Goal: Information Seeking & Learning: Find specific fact

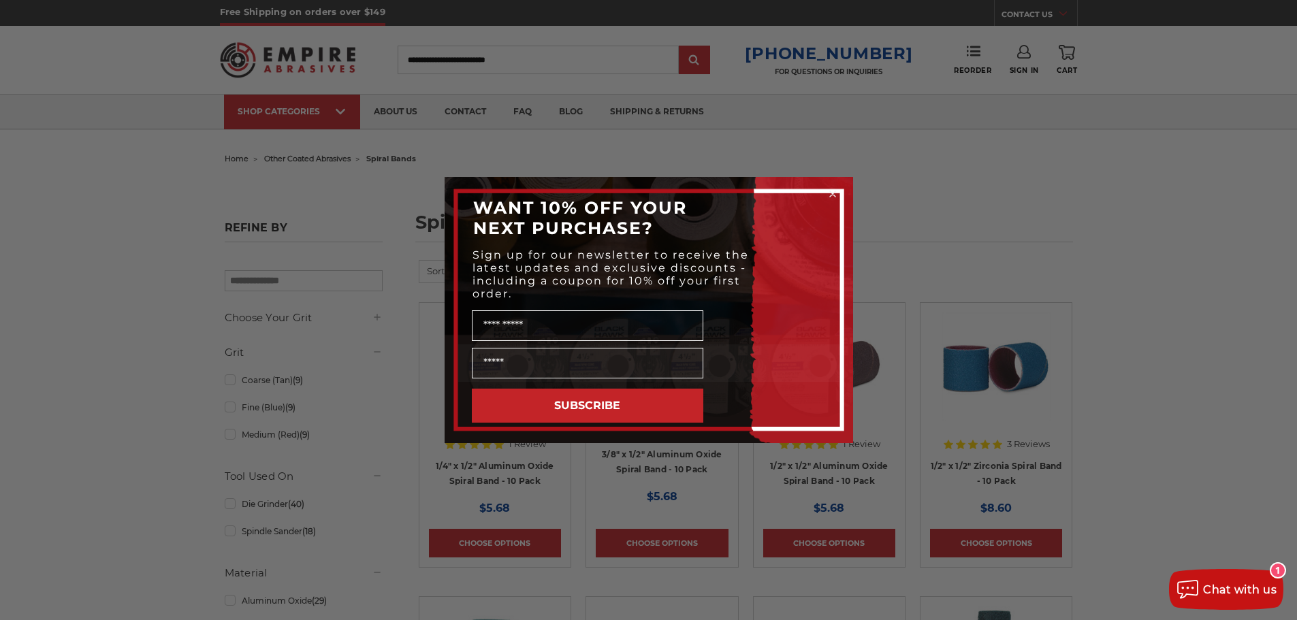
click at [831, 196] on circle "Close dialog" at bounding box center [832, 194] width 13 height 13
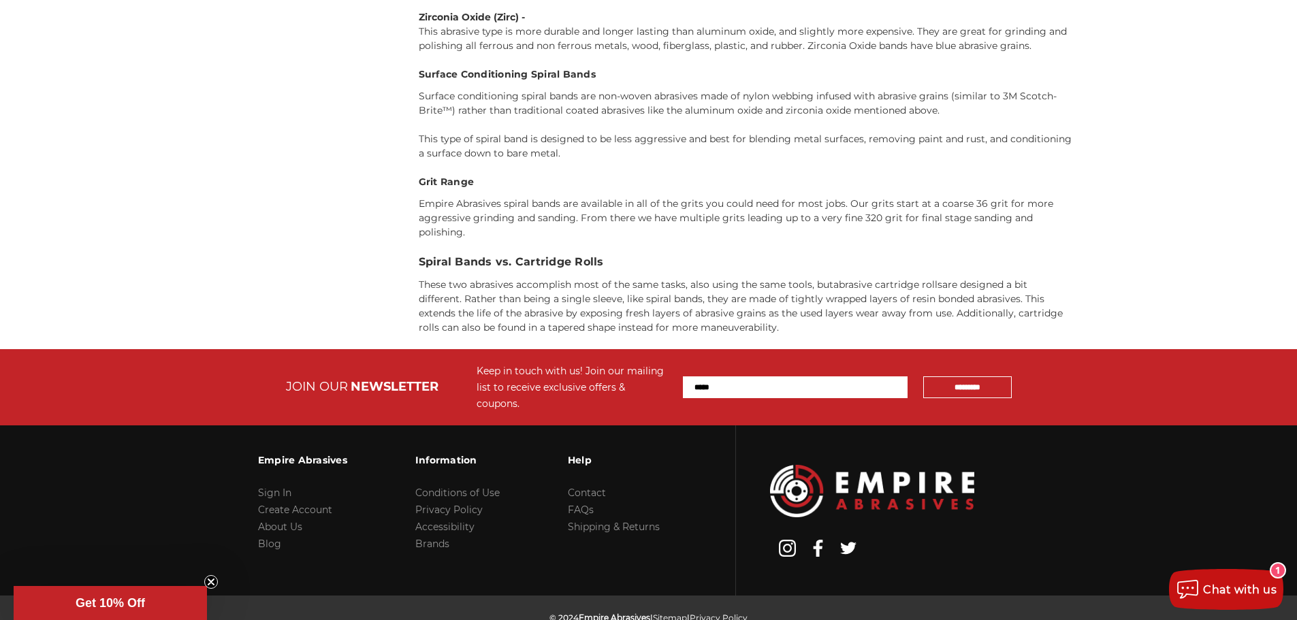
scroll to position [5276, 0]
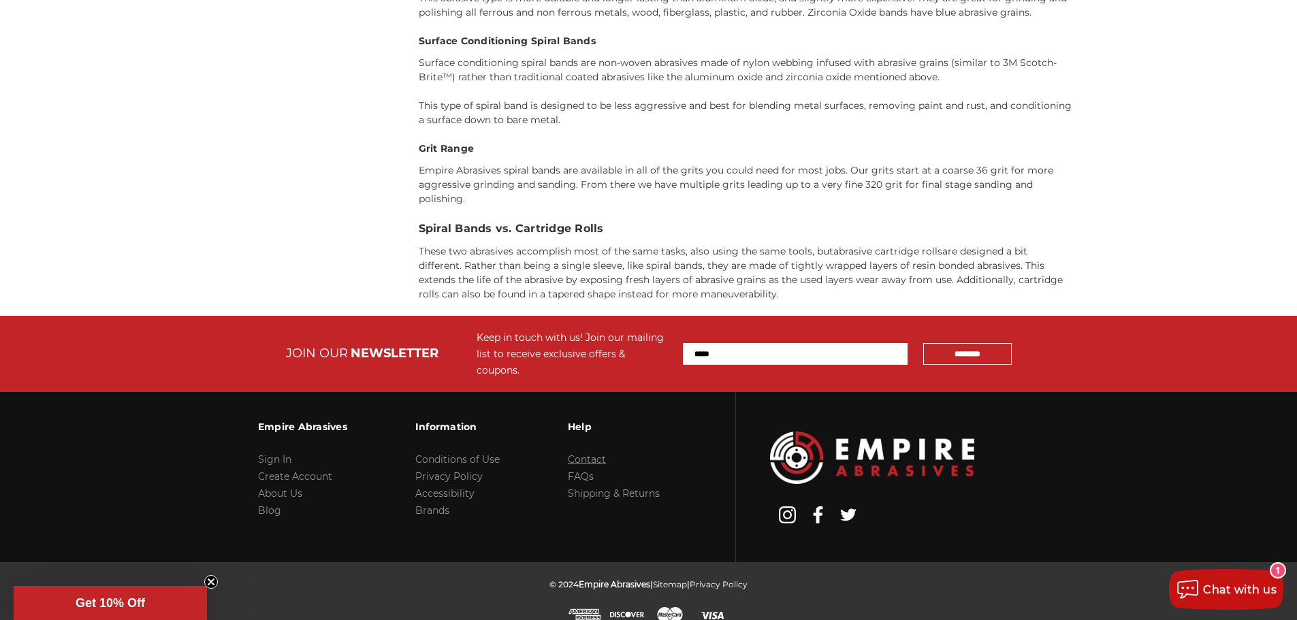
click at [599, 453] on link "Contact" at bounding box center [587, 459] width 38 height 12
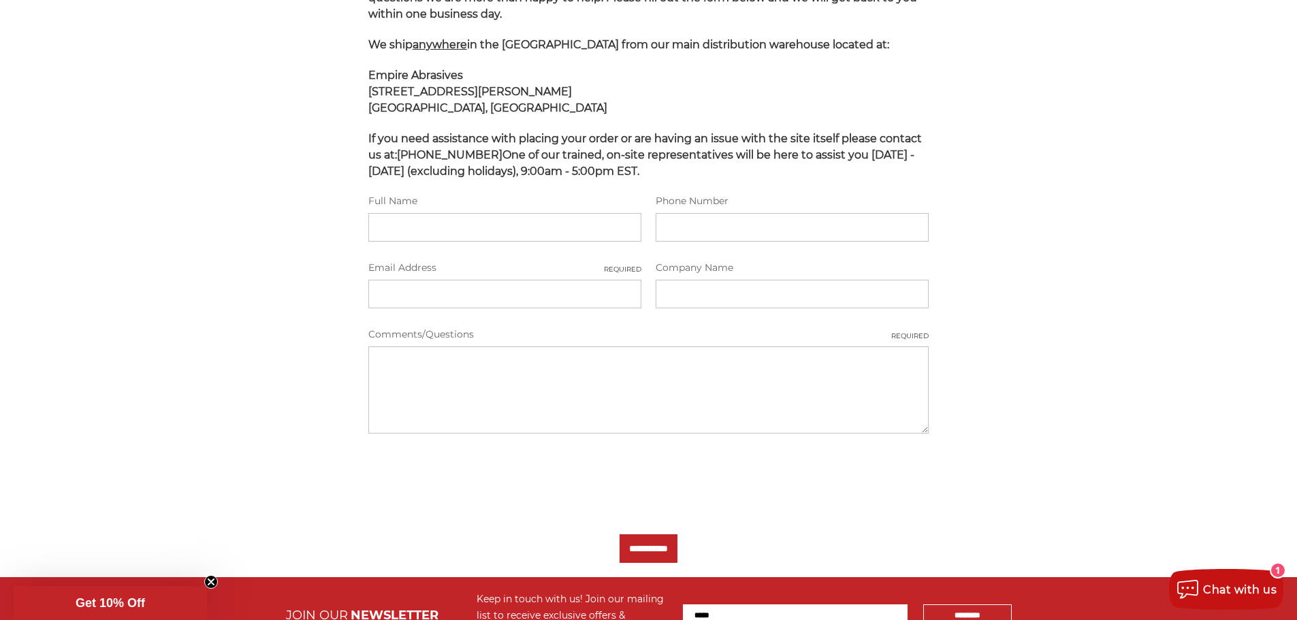
click at [198, 292] on div "home contact Contact Here at Empire Abrasives customer service is our number on…" at bounding box center [648, 227] width 963 height 701
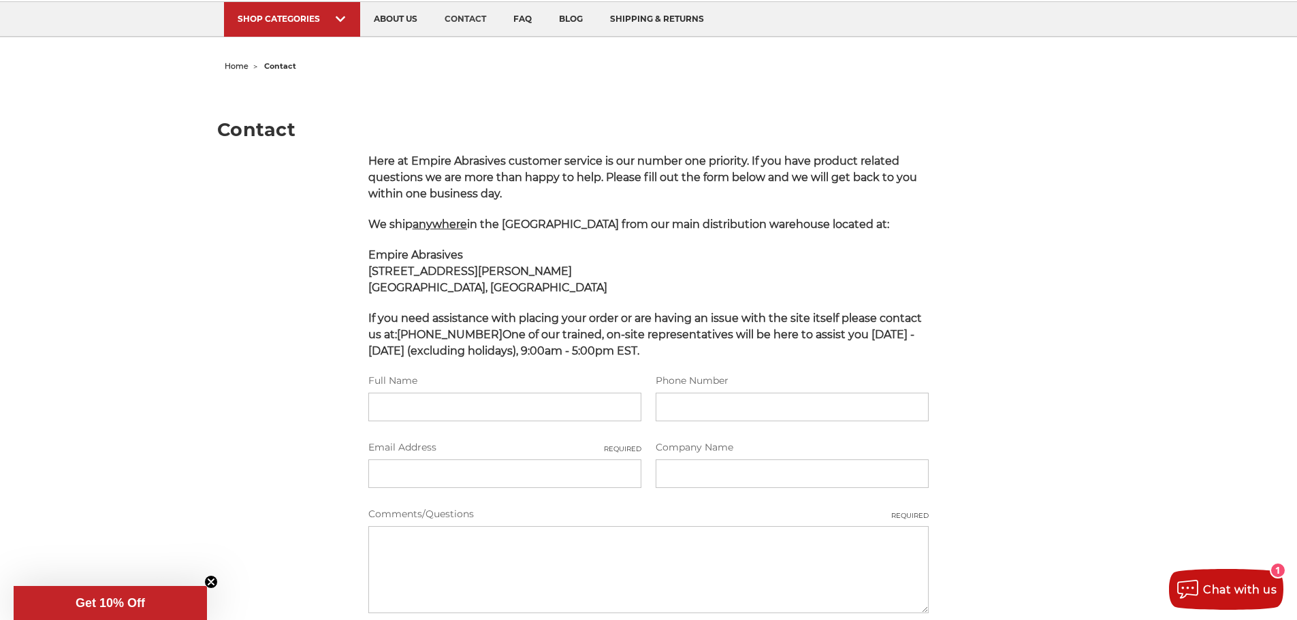
scroll to position [136, 0]
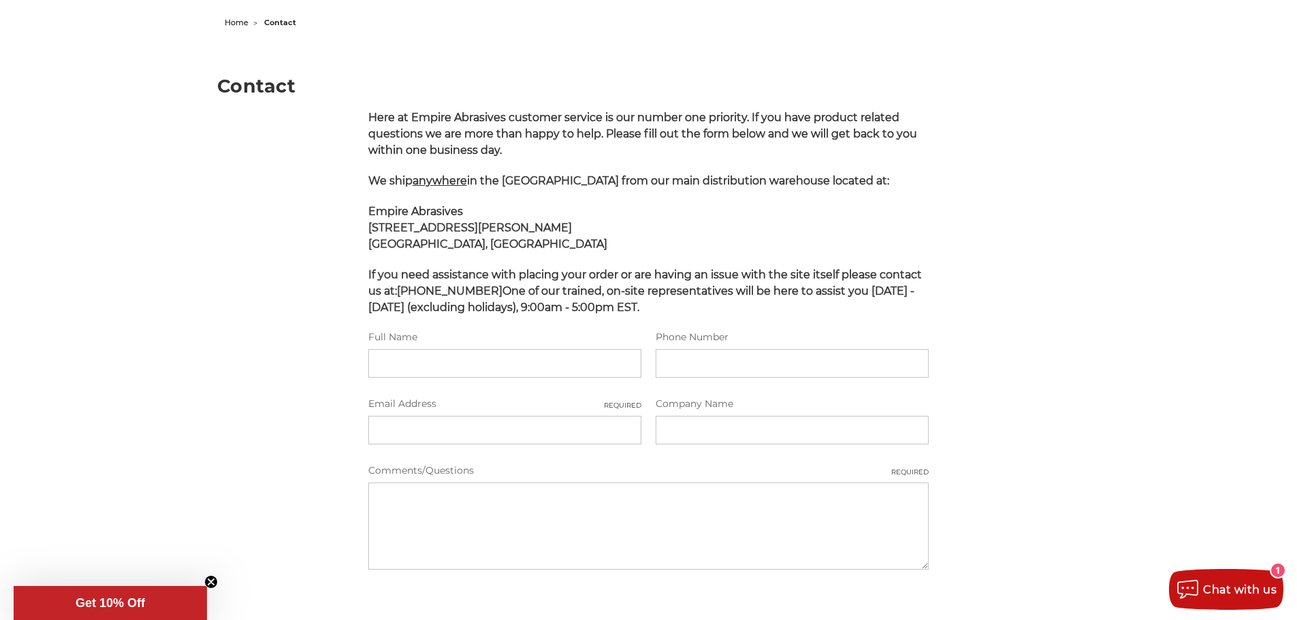
click at [240, 311] on main "Contact Here at Empire Abrasives customer service is our number one priority. I…" at bounding box center [648, 373] width 863 height 681
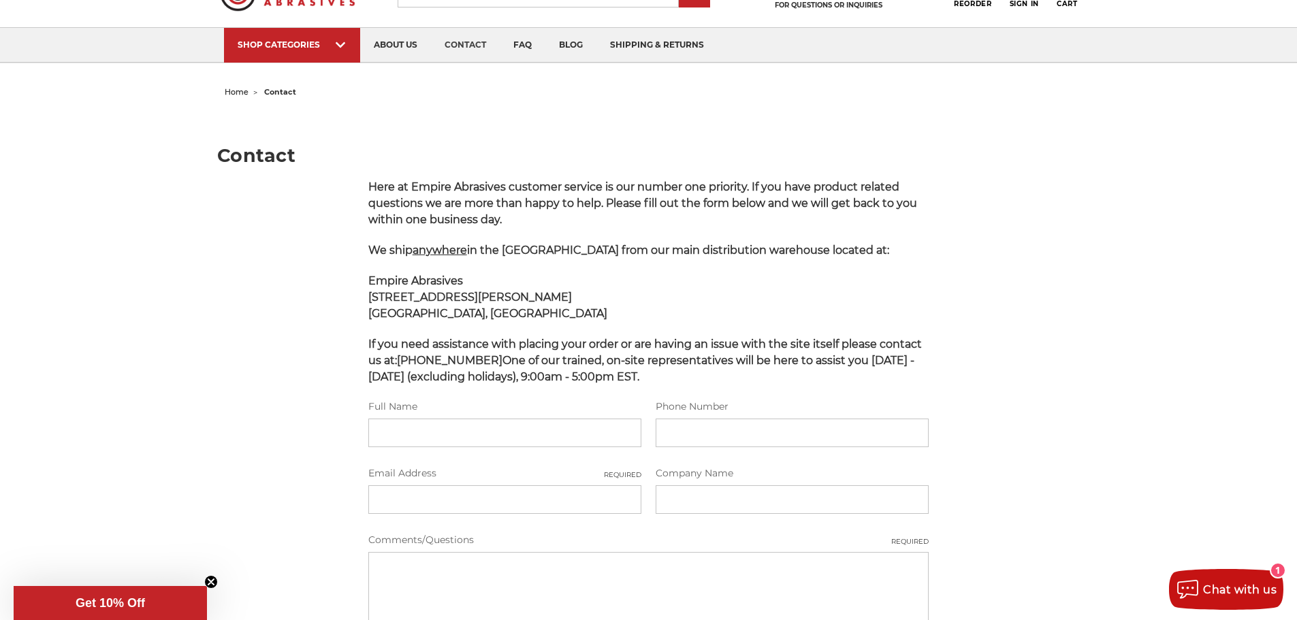
scroll to position [0, 0]
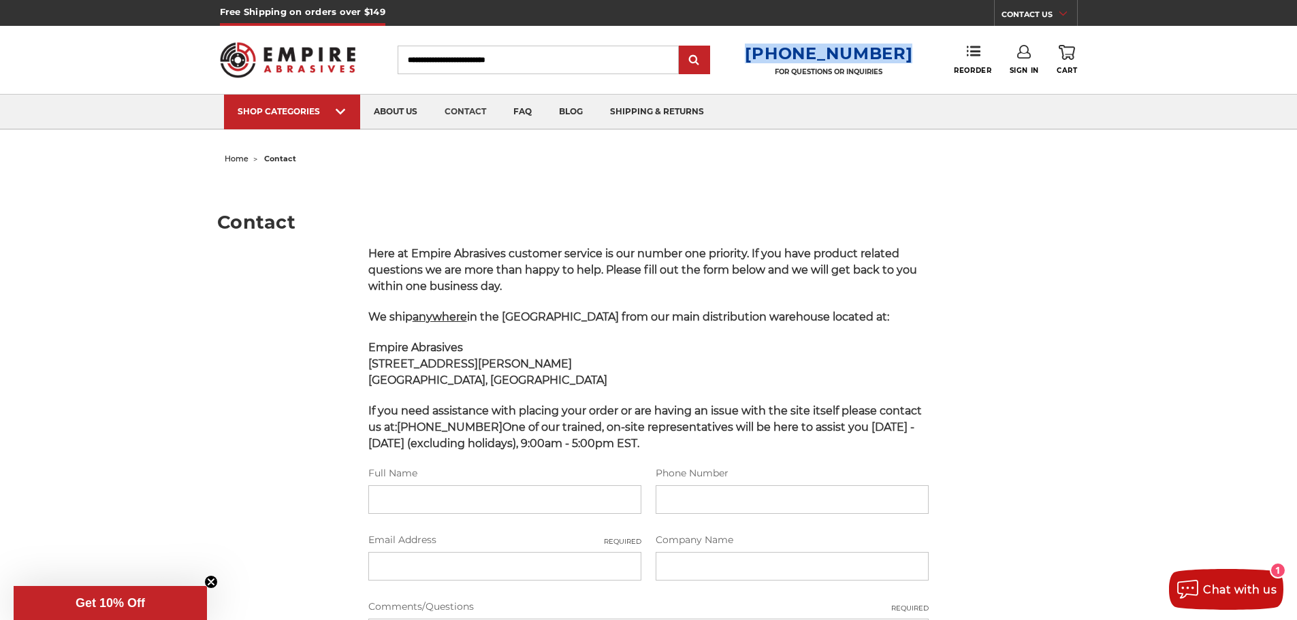
drag, startPoint x: 911, startPoint y: 50, endPoint x: 761, endPoint y: 48, distance: 150.5
click at [761, 48] on div "Toggle menu Menu Search 1-800-816-3824 FOR QUESTIONS OR INQUIRIES Phone Reorder…" at bounding box center [649, 60] width 858 height 68
copy h3 "[PHONE_NUMBER]"
drag, startPoint x: 223, startPoint y: 356, endPoint x: 222, endPoint y: 336, distance: 19.8
click at [223, 356] on main "Contact Here at Empire Abrasives customer service is our number one priority. I…" at bounding box center [648, 509] width 863 height 681
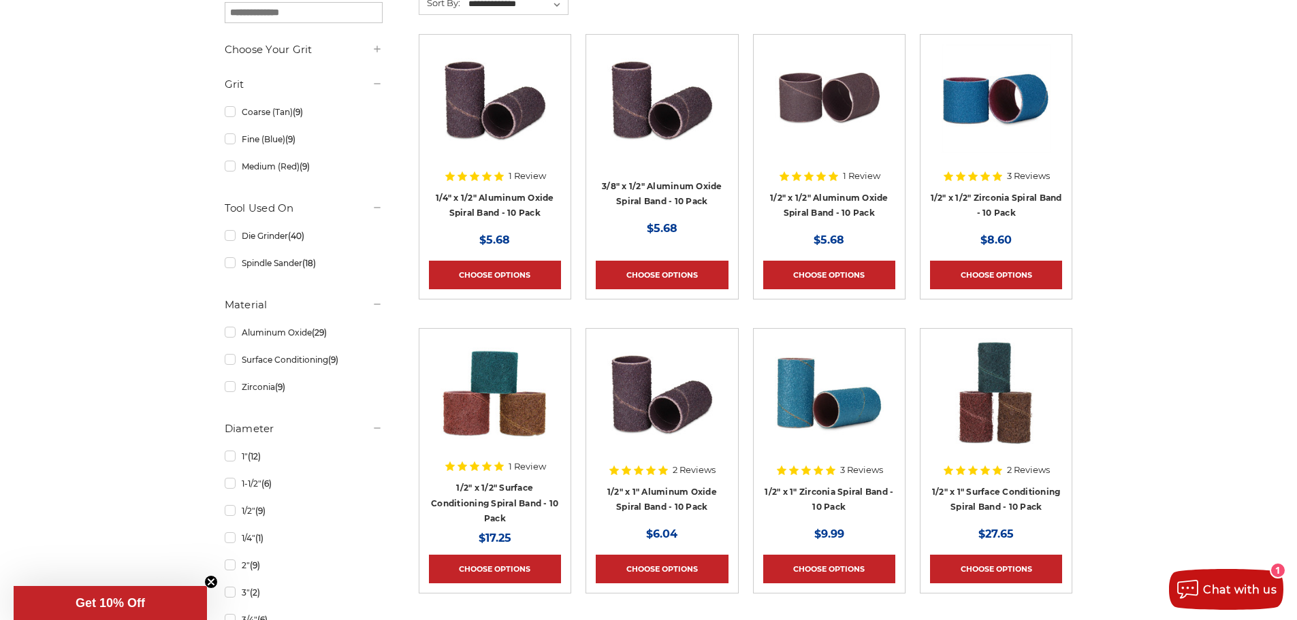
scroll to position [272, 0]
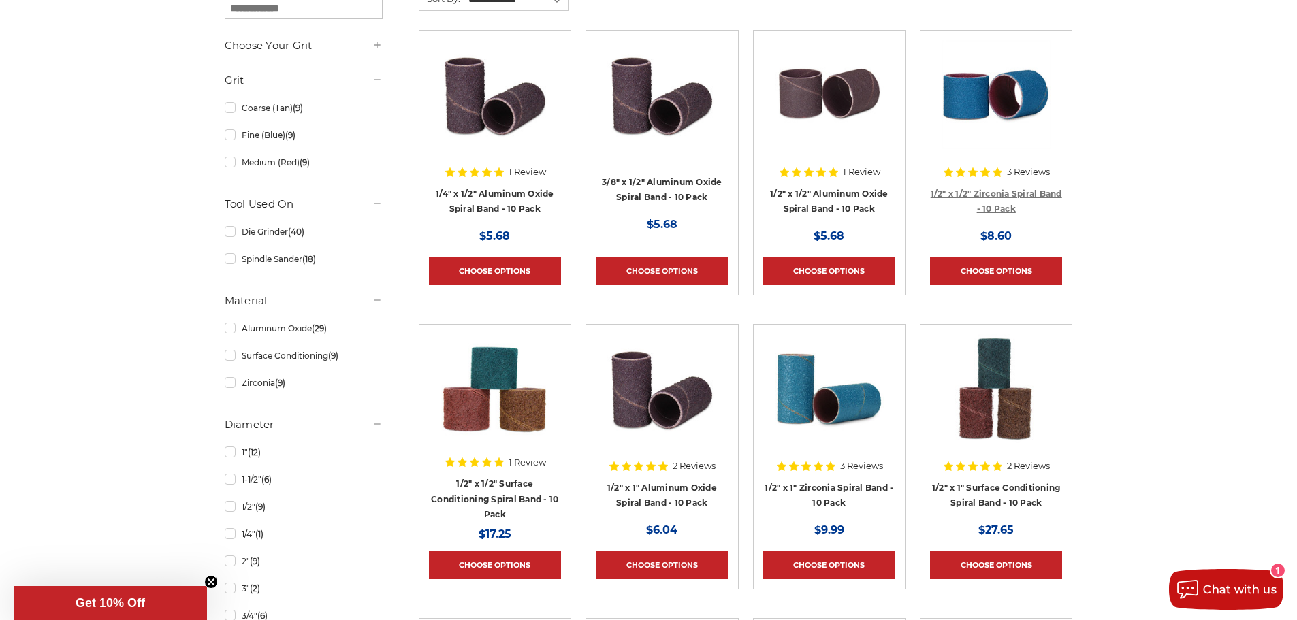
click at [982, 197] on link "1/2" x 1/2" Zirconia Spiral Band - 10 Pack" at bounding box center [996, 202] width 131 height 26
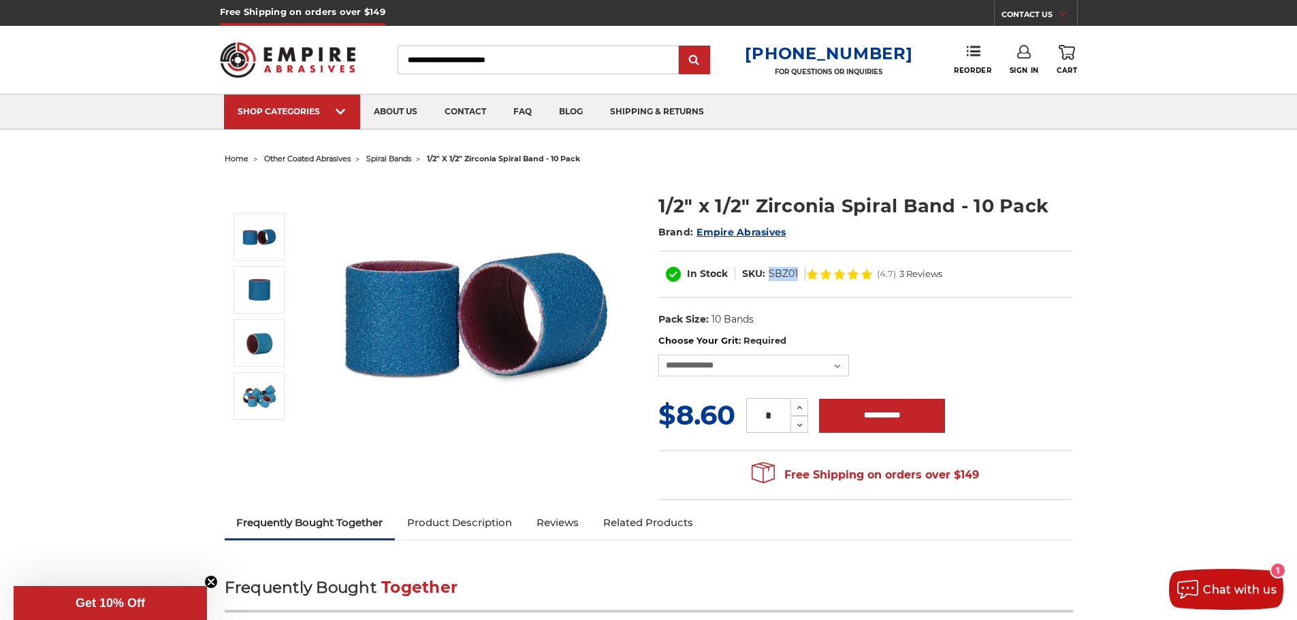
drag, startPoint x: 799, startPoint y: 271, endPoint x: 769, endPoint y: 271, distance: 30.0
click at [769, 271] on dl "SKU: SBZ01" at bounding box center [770, 274] width 70 height 14
copy dd "SBZ01"
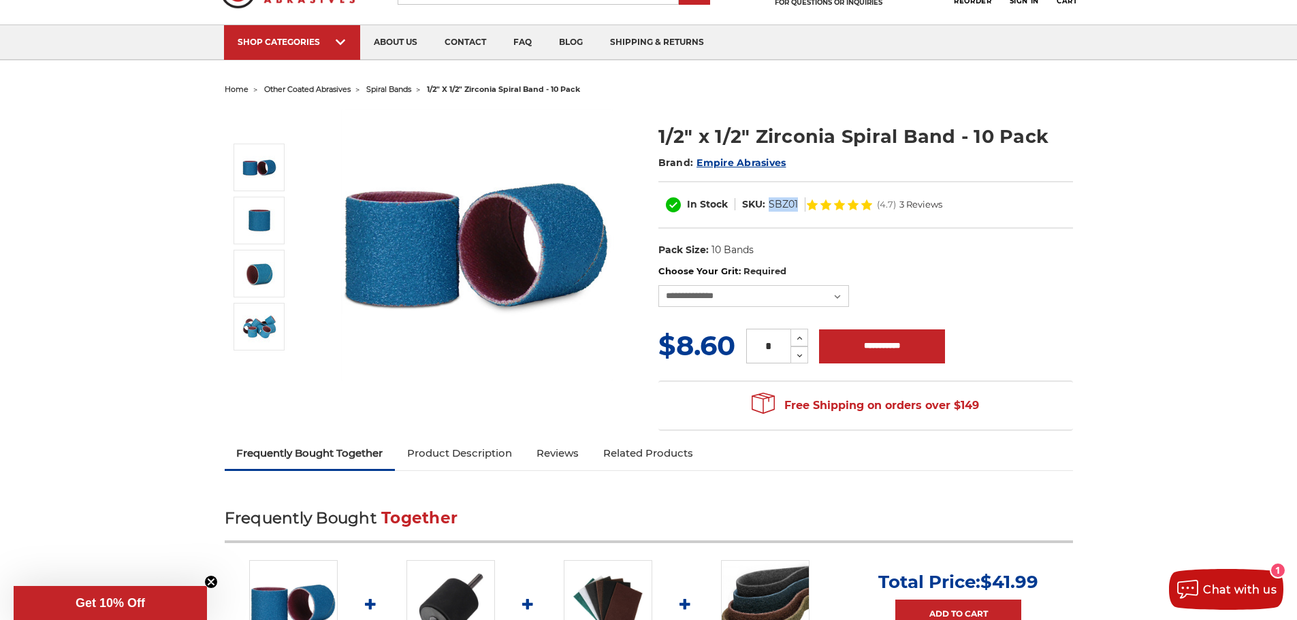
scroll to position [68, 0]
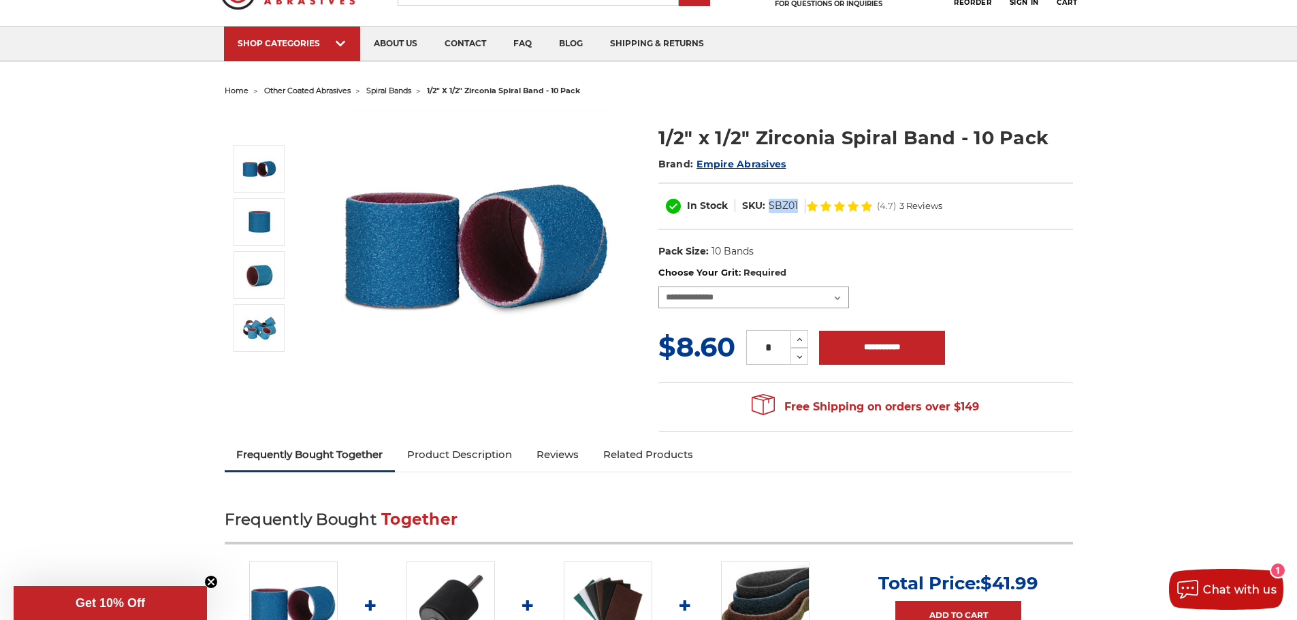
click at [798, 288] on select "**********" at bounding box center [753, 298] width 191 height 22
select select "****"
click at [658, 287] on select "**********" at bounding box center [753, 298] width 191 height 22
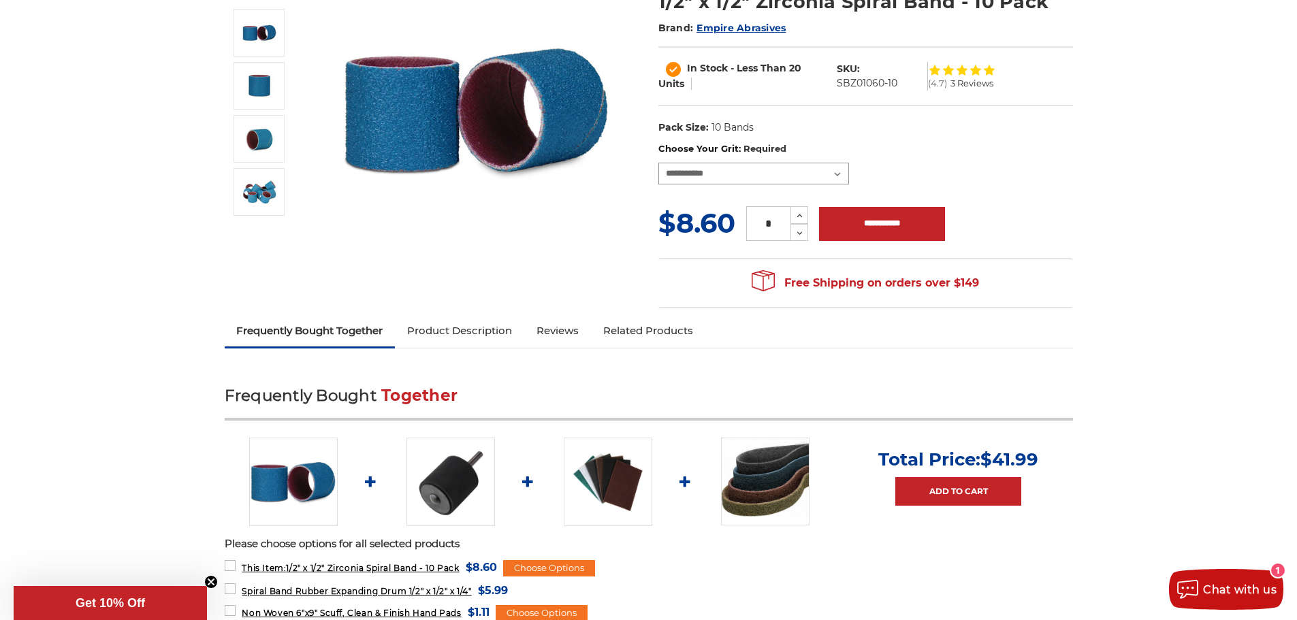
scroll to position [0, 0]
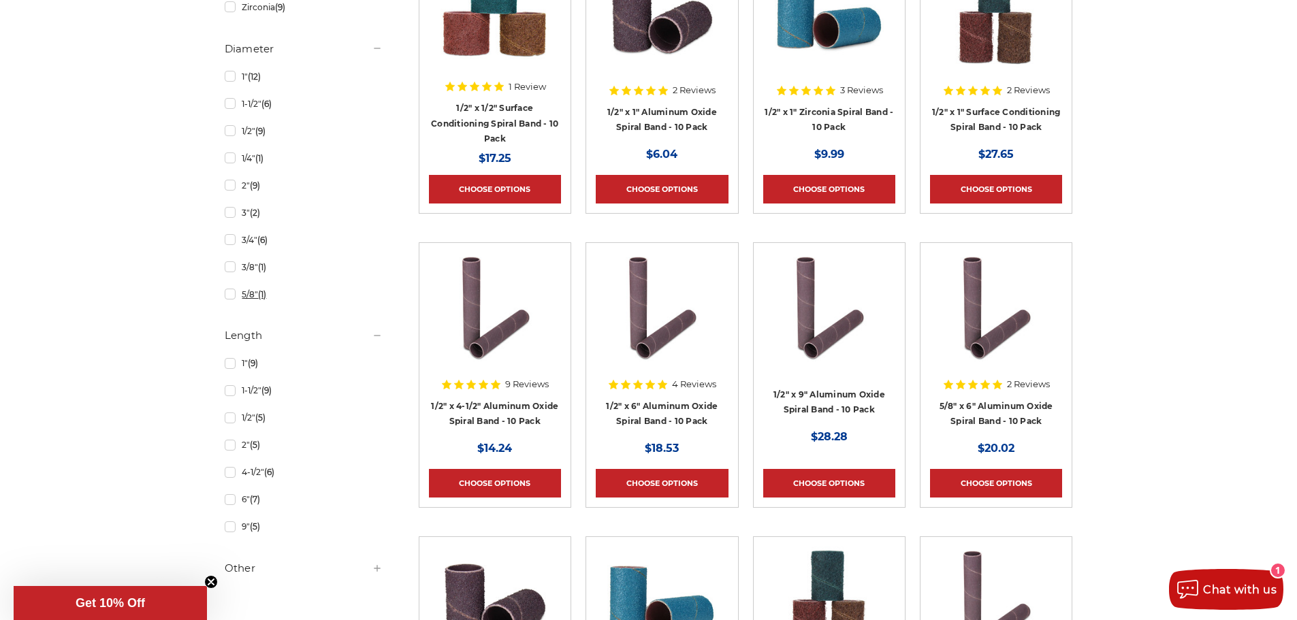
scroll to position [681, 0]
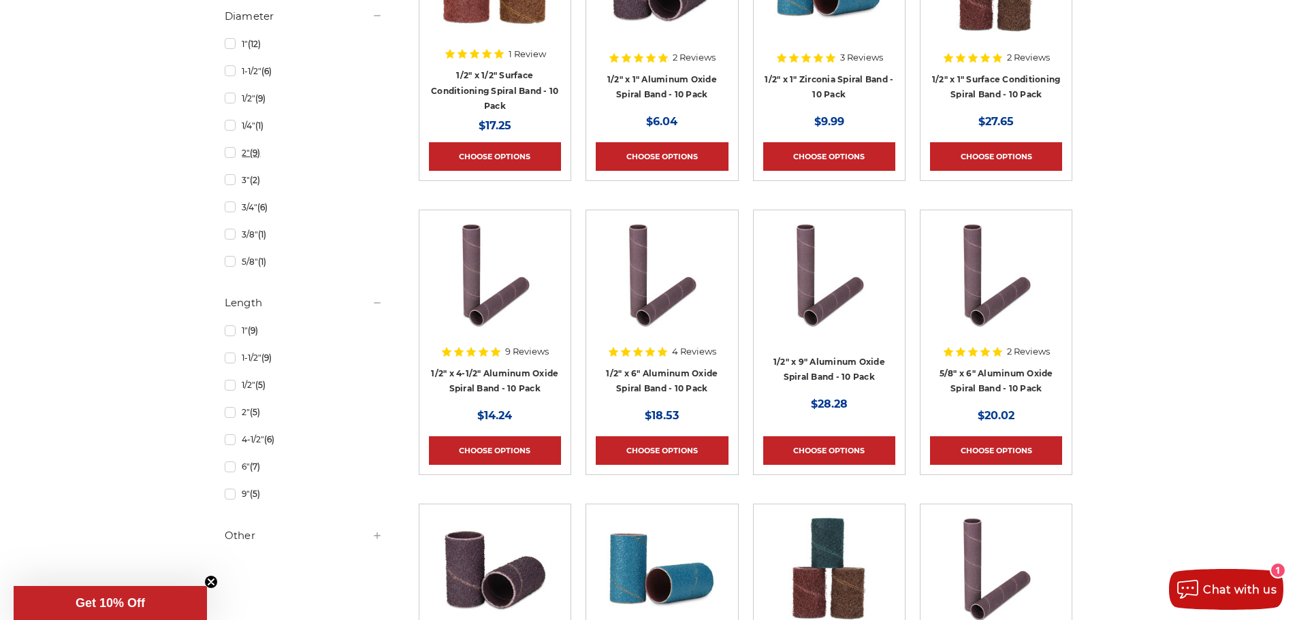
click at [227, 153] on link "2" (9)" at bounding box center [304, 153] width 158 height 24
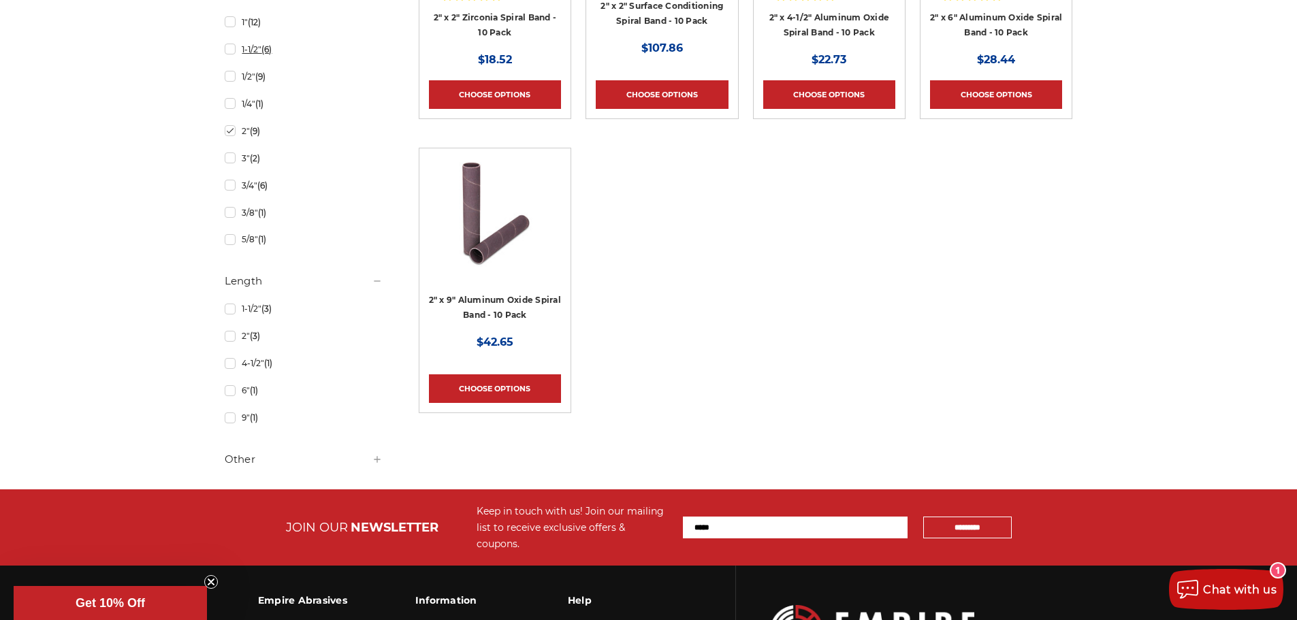
scroll to position [749, 0]
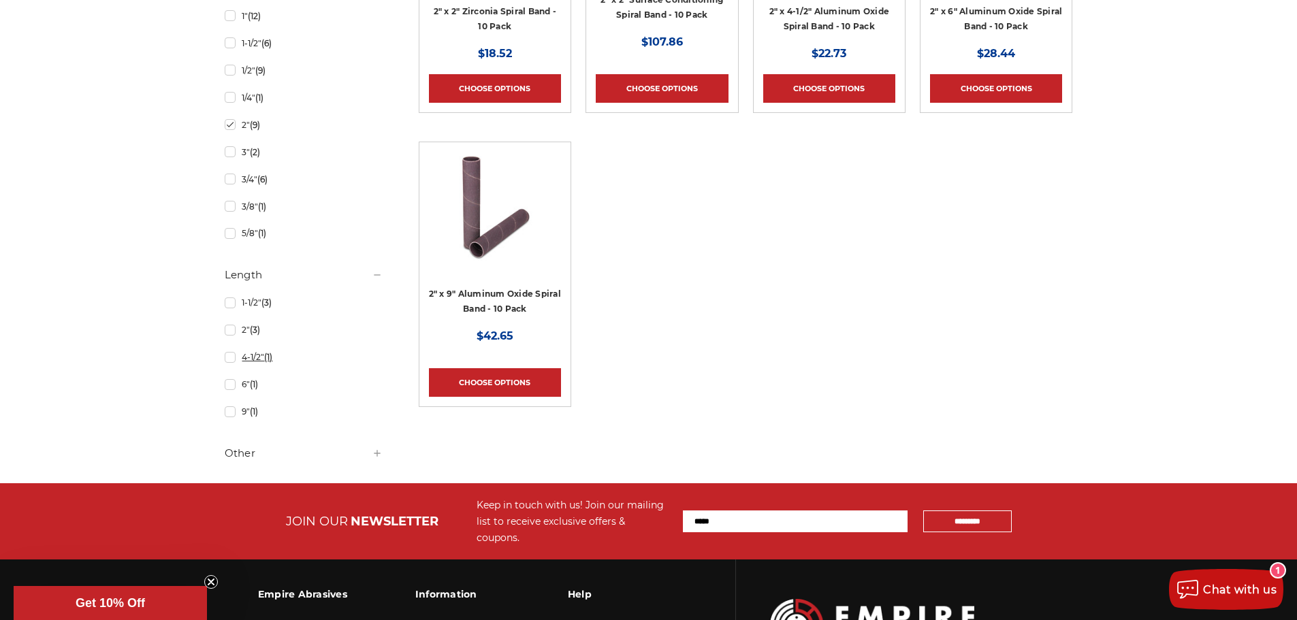
click at [234, 359] on link "4-1/2" (1)" at bounding box center [304, 357] width 158 height 24
